Goal: Information Seeking & Learning: Understand process/instructions

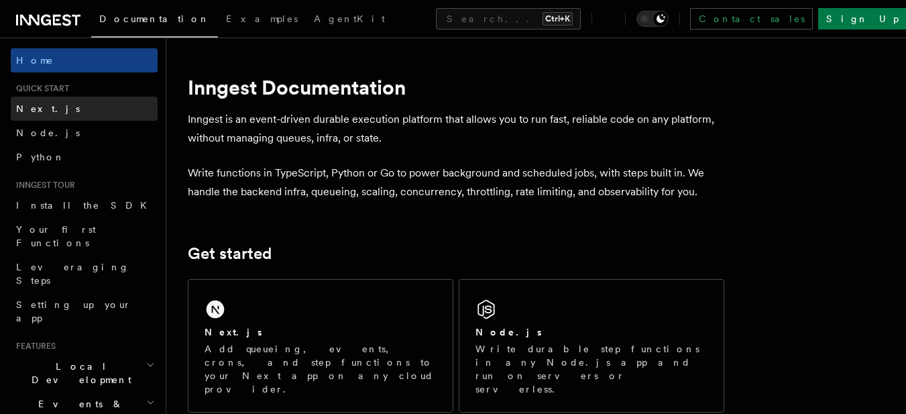
click at [70, 113] on link "Next.js" at bounding box center [84, 109] width 147 height 24
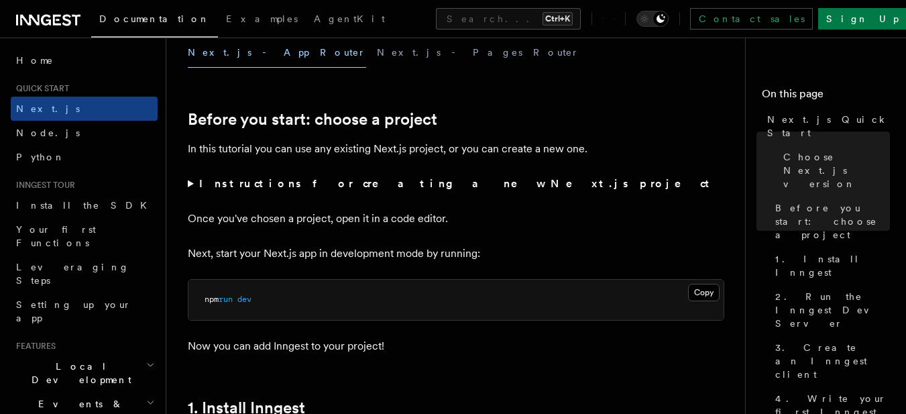
scroll to position [737, 0]
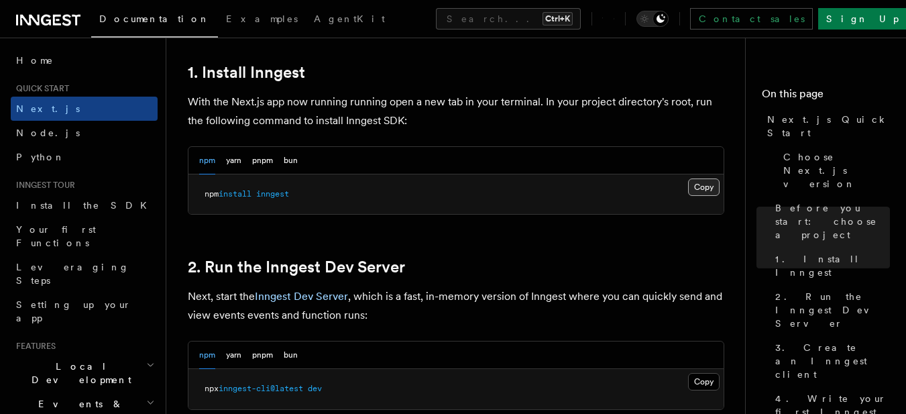
click at [716, 192] on button "Copy Copied" at bounding box center [704, 186] width 32 height 17
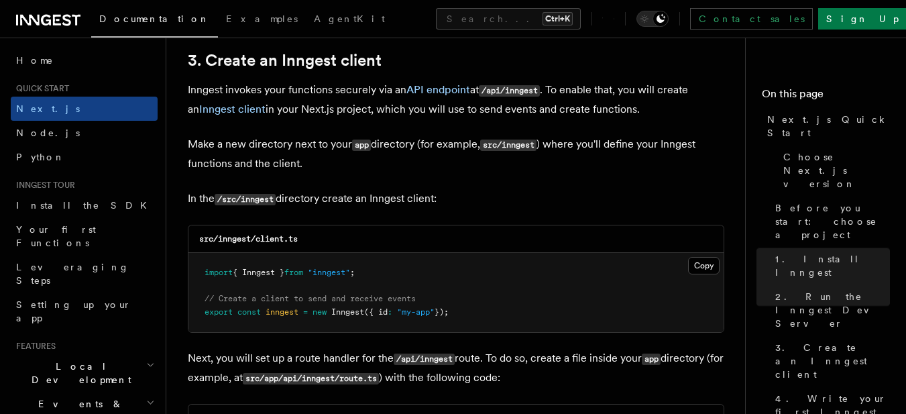
scroll to position [1609, 0]
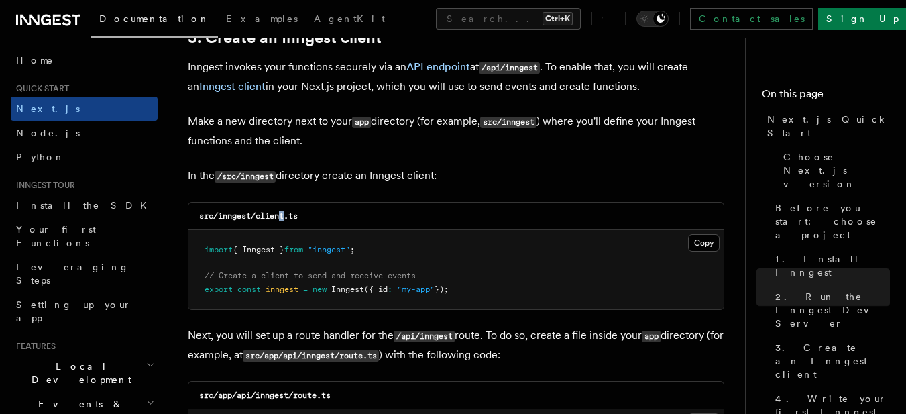
click at [281, 213] on code "src/inngest/client.ts" at bounding box center [248, 215] width 99 height 9
click at [300, 216] on div "src/inngest/client.ts" at bounding box center [455, 215] width 535 height 27
drag, startPoint x: 300, startPoint y: 216, endPoint x: 258, endPoint y: 212, distance: 41.8
click at [259, 211] on code "src/inngest/client.ts" at bounding box center [248, 215] width 99 height 9
click at [258, 217] on code "src/inngest/client.ts" at bounding box center [248, 215] width 99 height 9
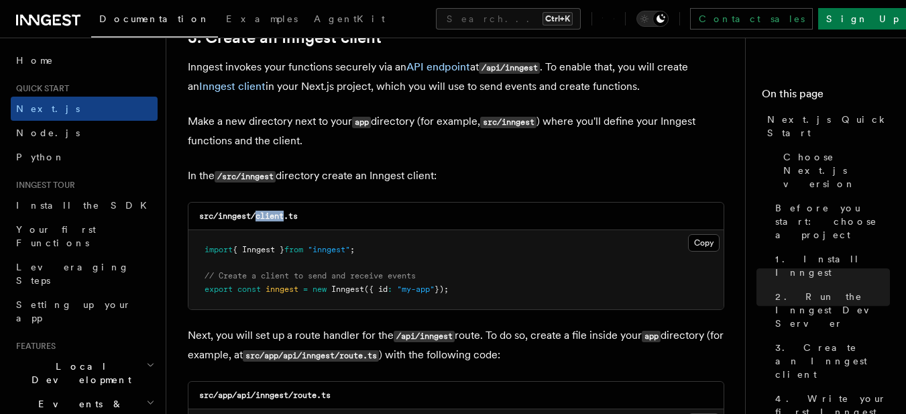
click at [258, 217] on code "src/inngest/client.ts" at bounding box center [248, 215] width 99 height 9
copy code "client"
click at [709, 250] on button "Copy Copied" at bounding box center [704, 242] width 32 height 17
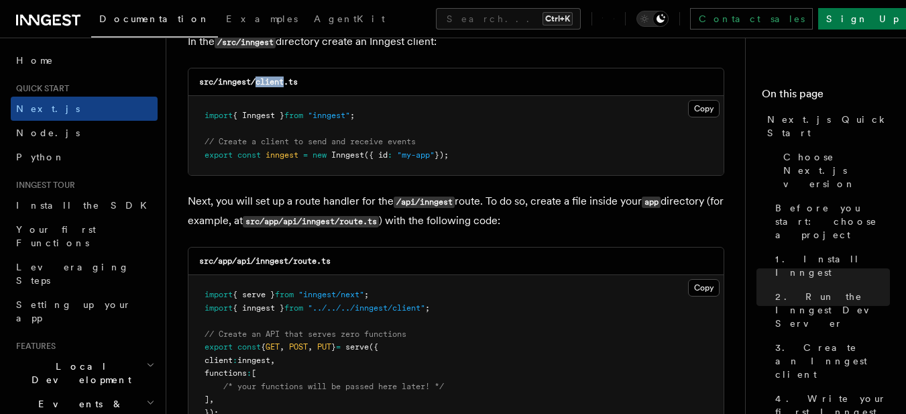
scroll to position [1810, 0]
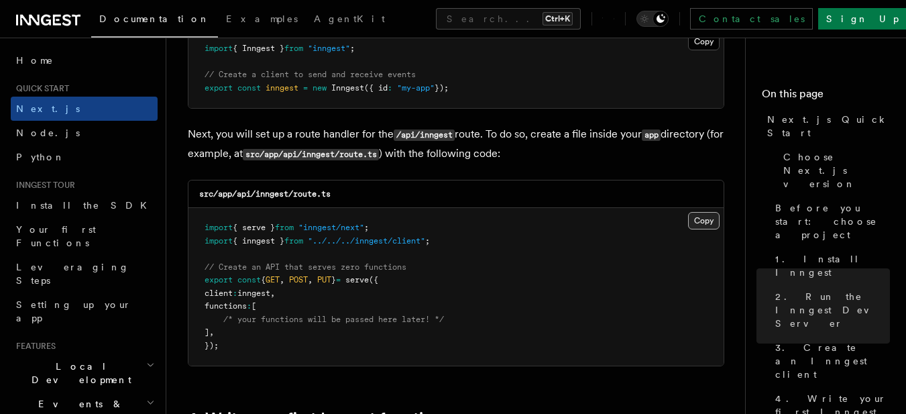
click at [709, 213] on button "Copy Copied" at bounding box center [704, 220] width 32 height 17
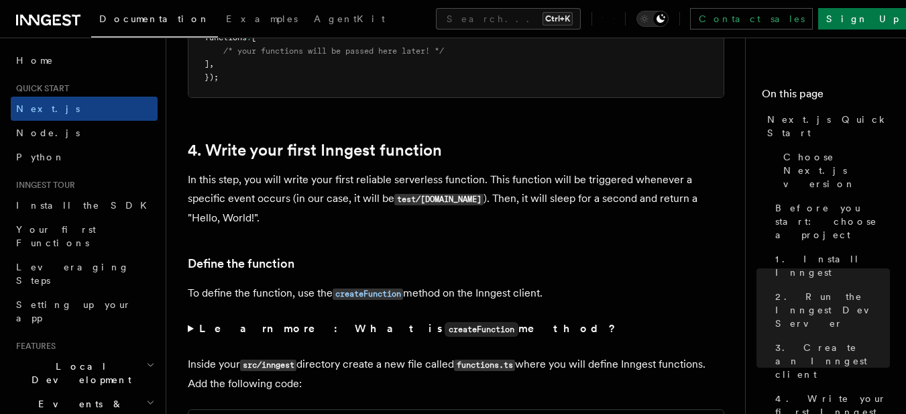
scroll to position [2145, 0]
